Goal: Complete application form: Complete application form

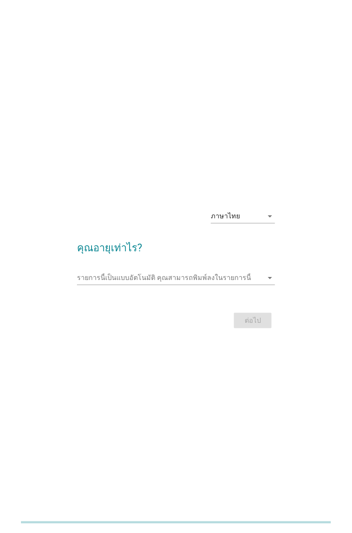
click at [271, 273] on icon "arrow_drop_down" at bounding box center [270, 278] width 10 height 10
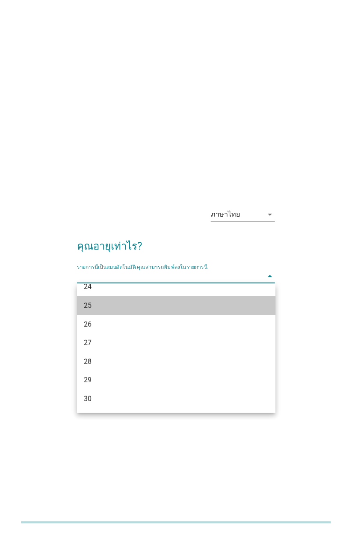
scroll to position [125, 0]
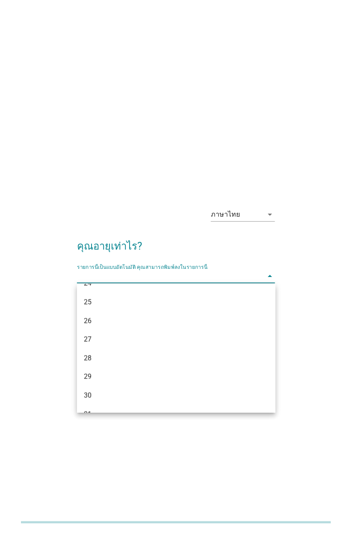
click at [112, 322] on div "26" at bounding box center [169, 321] width 170 height 10
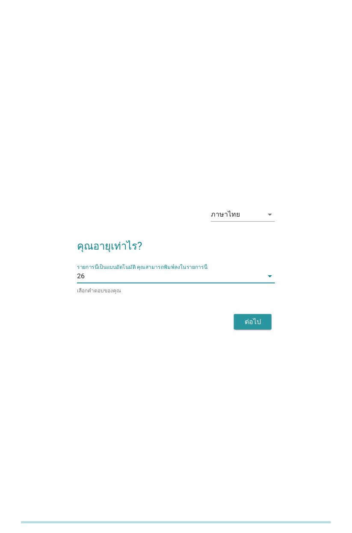
click at [259, 325] on div "ต่อไป" at bounding box center [253, 322] width 24 height 10
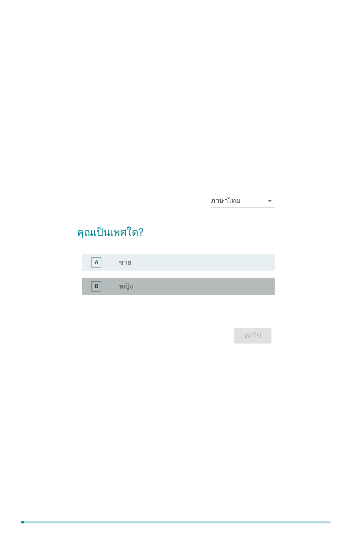
click at [252, 287] on div "radio_button_unchecked หญิง" at bounding box center [190, 286] width 143 height 9
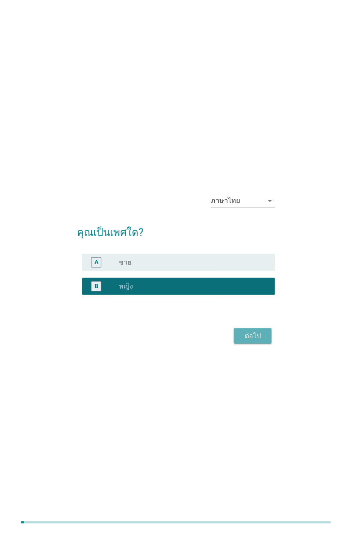
click at [262, 336] on div "ต่อไป" at bounding box center [253, 336] width 24 height 10
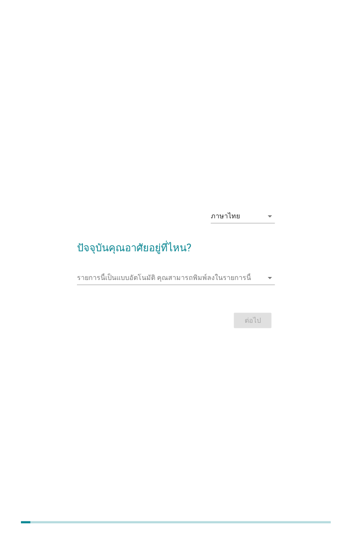
click at [270, 278] on icon "arrow_drop_down" at bounding box center [270, 278] width 10 height 10
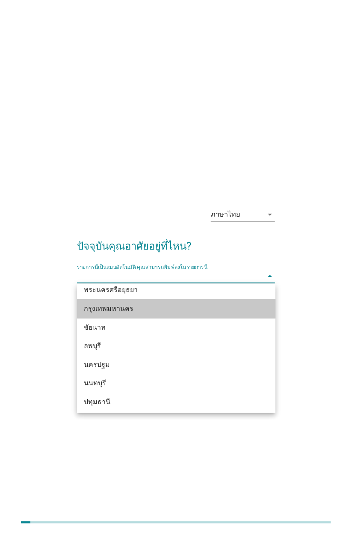
scroll to position [715, 0]
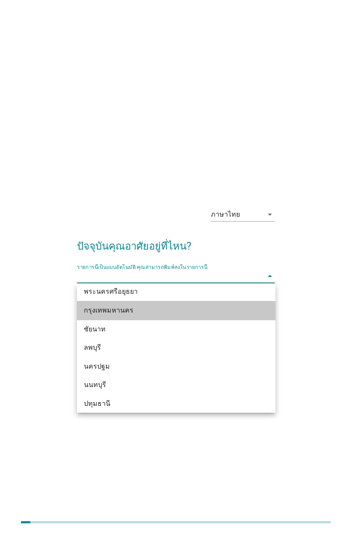
click at [213, 308] on div "กรุงเทพมหานคร" at bounding box center [169, 310] width 170 height 10
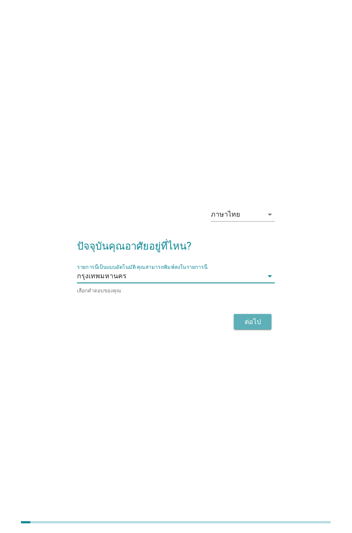
click at [264, 322] on div "ต่อไป" at bounding box center [253, 322] width 24 height 10
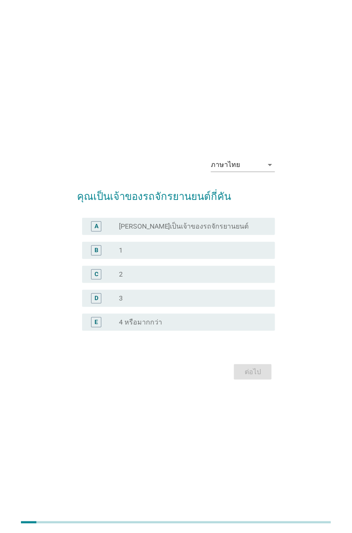
click at [235, 250] on div "radio_button_unchecked 1" at bounding box center [190, 250] width 143 height 9
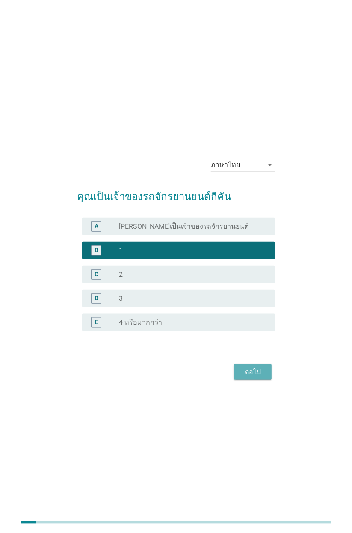
click at [269, 367] on button "ต่อไป" at bounding box center [253, 371] width 38 height 15
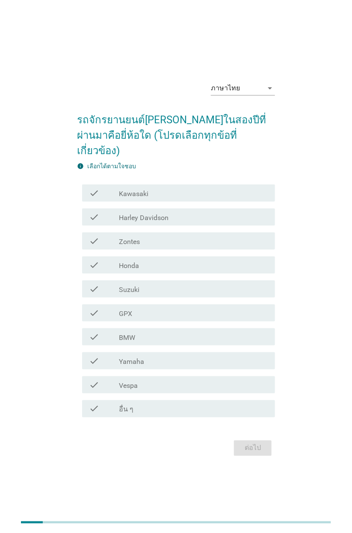
click at [223, 263] on div "check check_box_outline_blank Honda" at bounding box center [178, 264] width 193 height 17
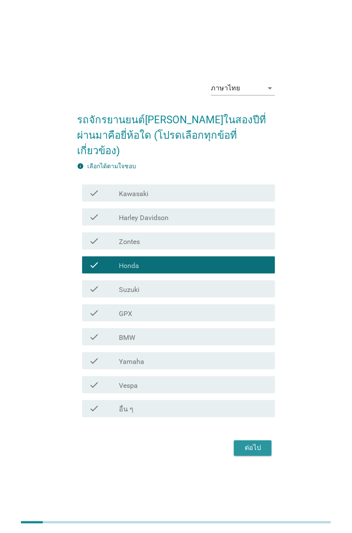
click at [267, 441] on button "ต่อไป" at bounding box center [253, 448] width 38 height 15
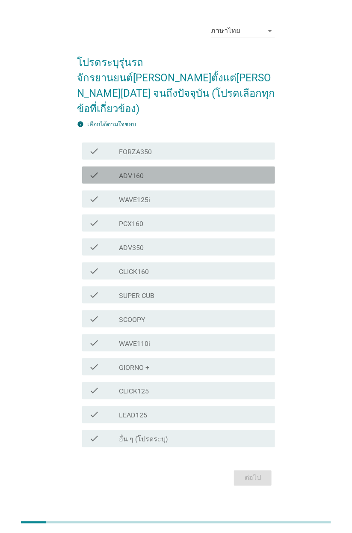
scroll to position [16, 0]
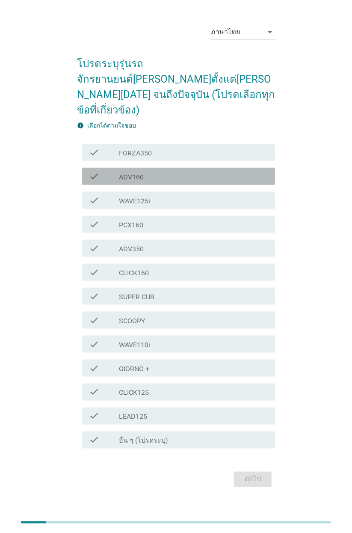
click at [230, 171] on div "check_box_outline_blank ADV160" at bounding box center [193, 176] width 149 height 10
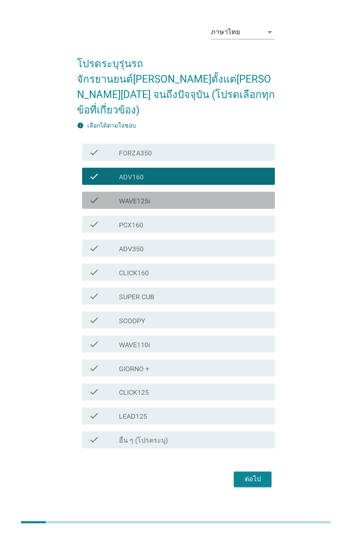
click at [248, 197] on div "check check_box_outline_blank WAVE125i" at bounding box center [178, 200] width 193 height 17
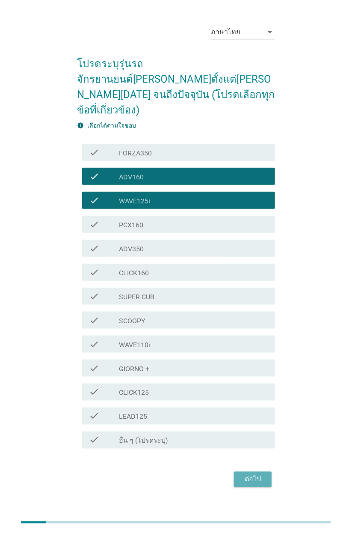
click at [264, 474] on div "ต่อไป" at bounding box center [253, 479] width 24 height 10
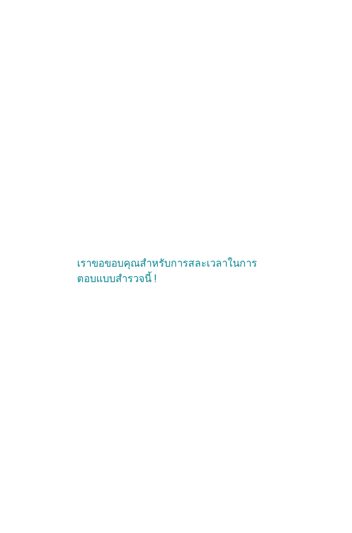
scroll to position [0, 0]
